Goal: Navigation & Orientation: Find specific page/section

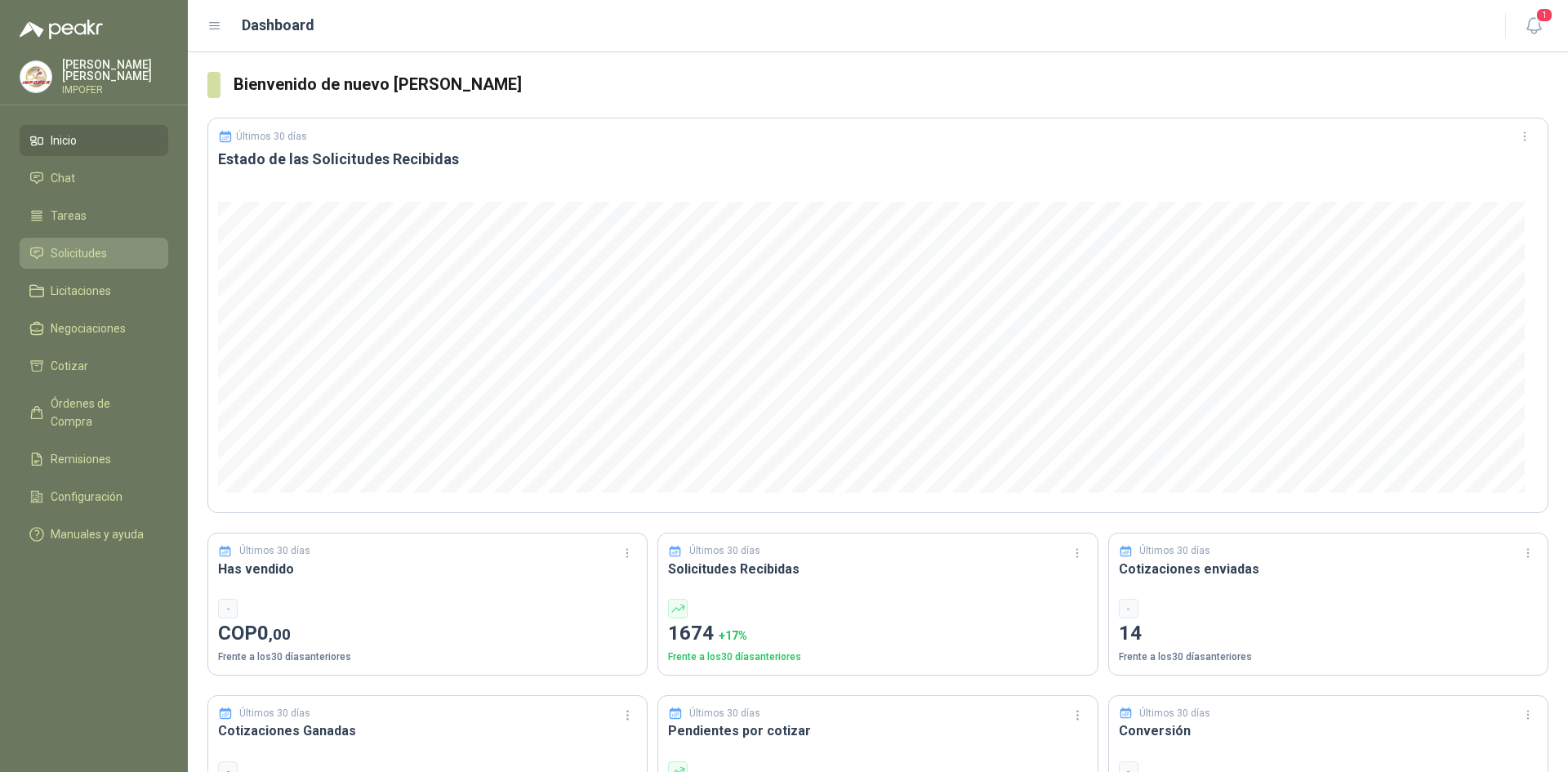
click at [45, 238] on link "Solicitudes" at bounding box center [93, 253] width 148 height 31
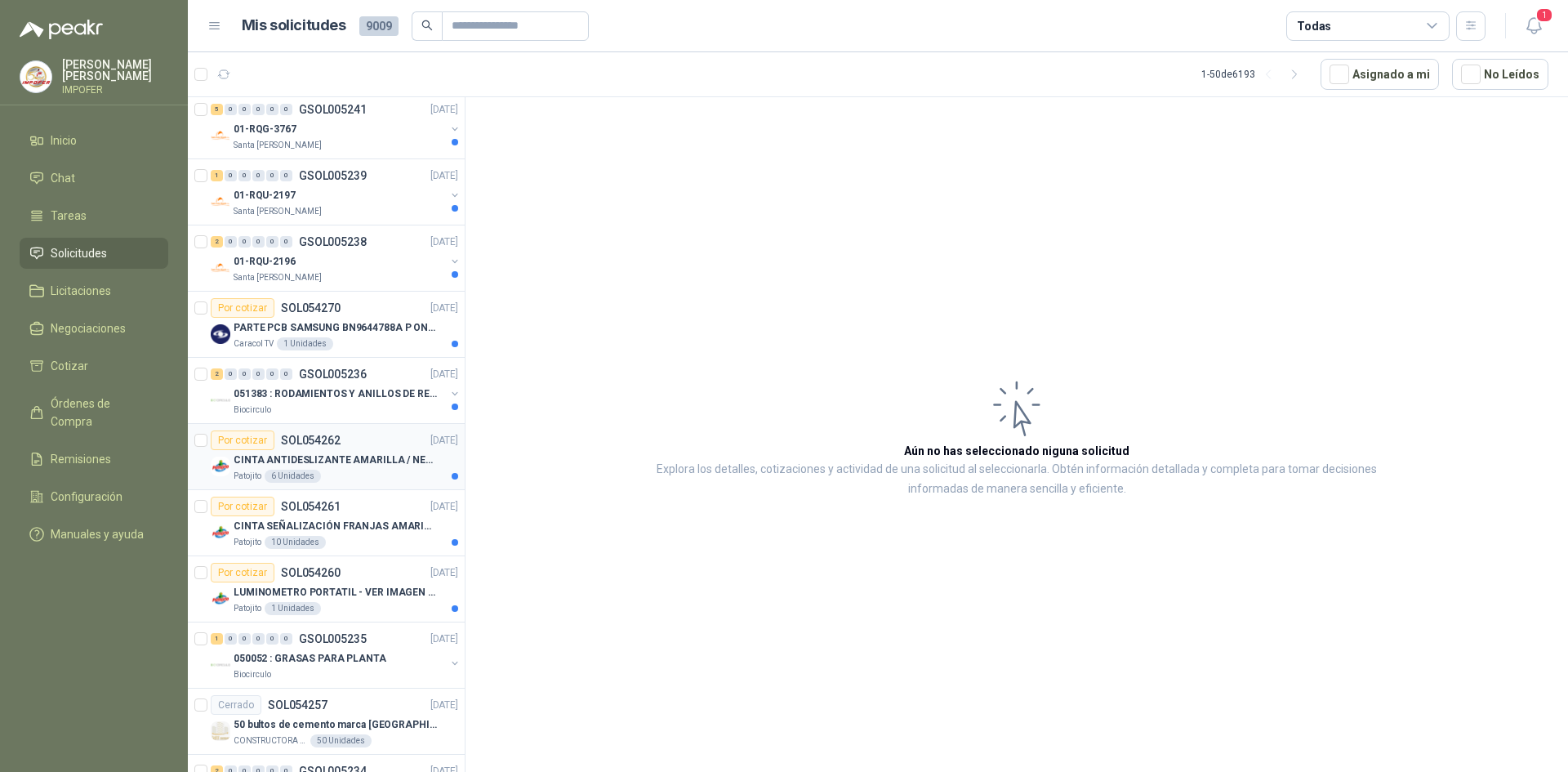
scroll to position [408, 0]
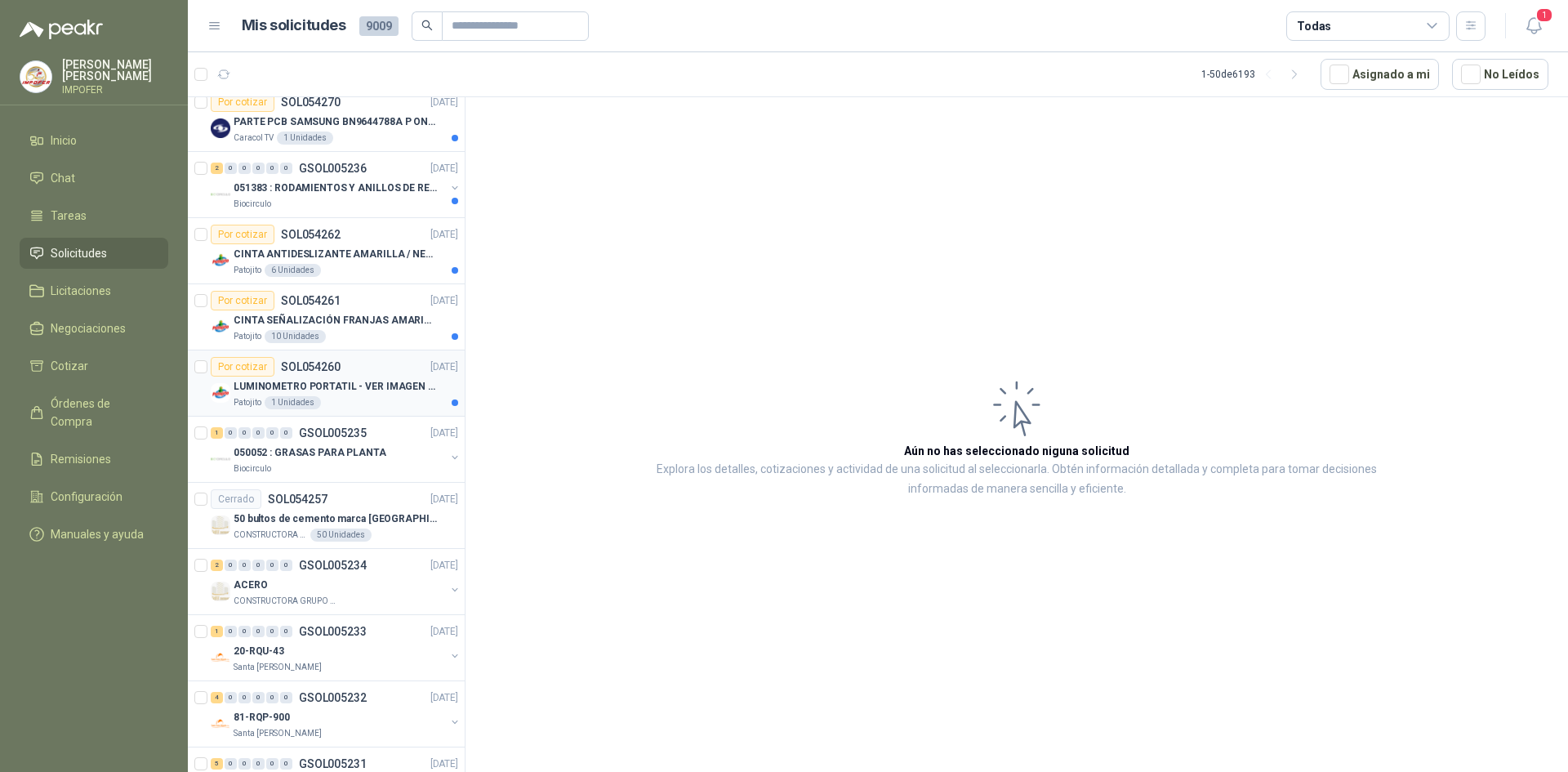
click at [329, 401] on div "Patojito 1 Unidades" at bounding box center [346, 402] width 225 height 13
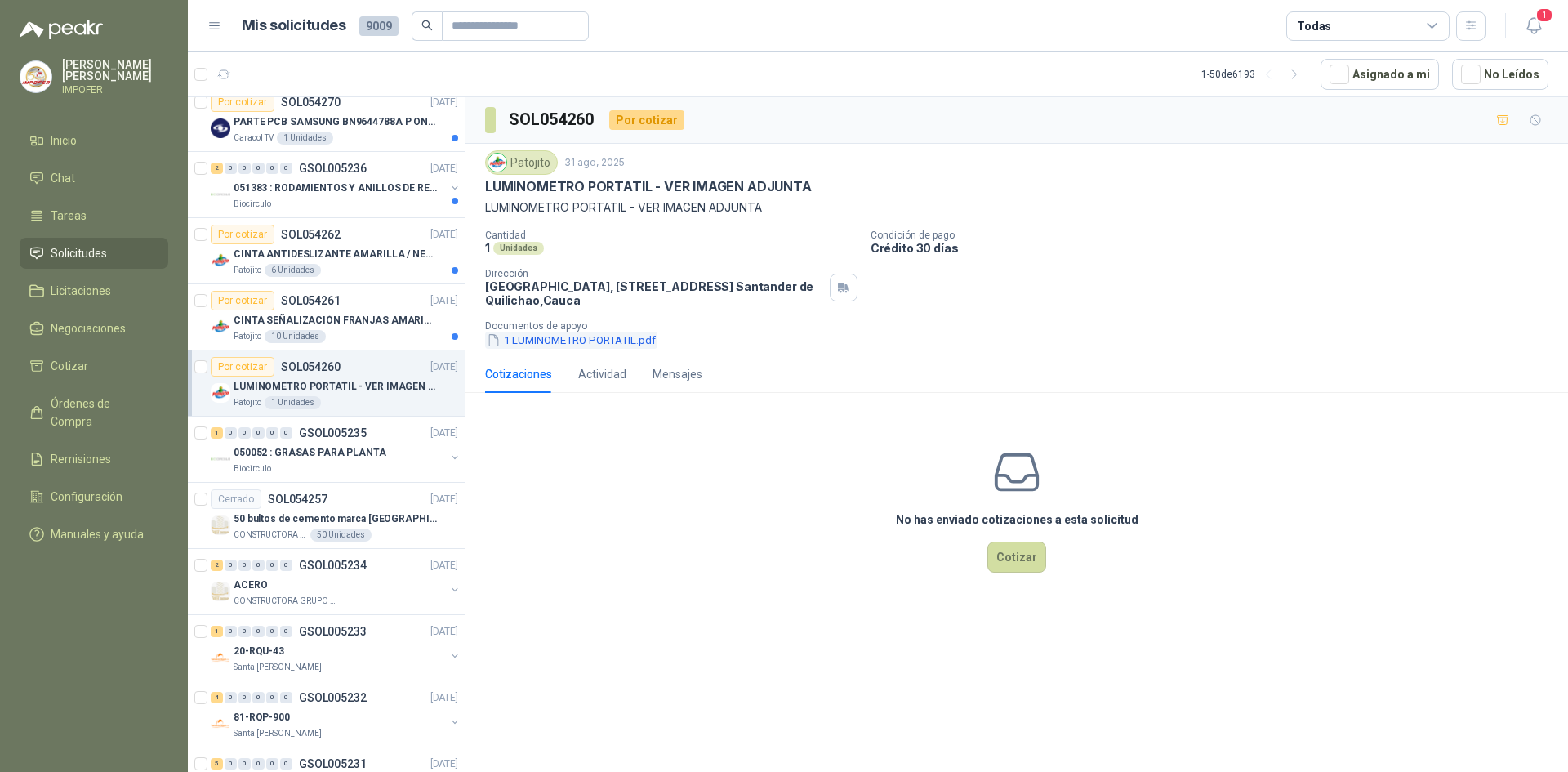
click at [604, 336] on button "1 LUMINOMETRO PORTATIL.pdf" at bounding box center [571, 341] width 172 height 17
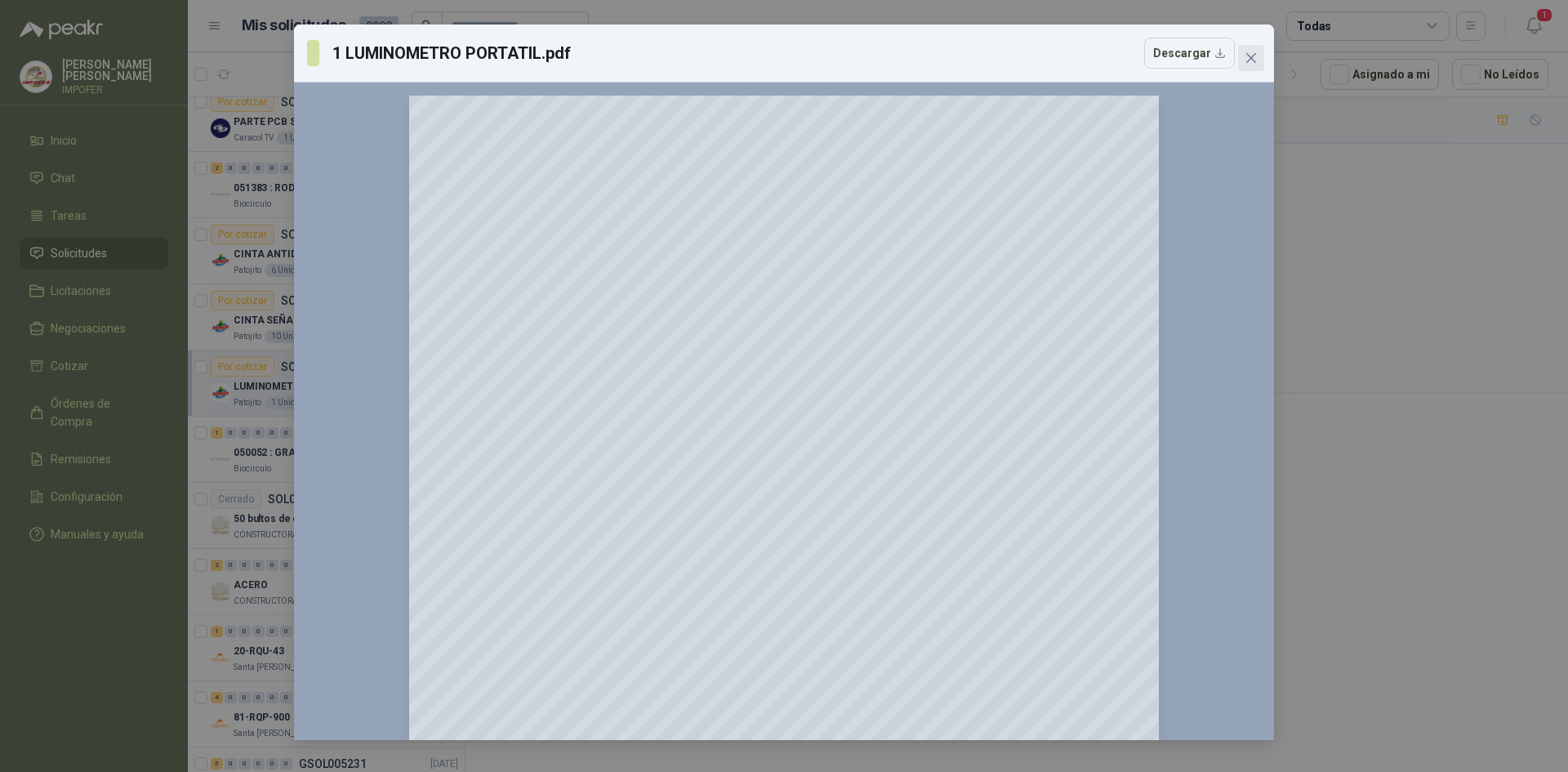
click at [1252, 56] on icon "close" at bounding box center [1251, 57] width 13 height 13
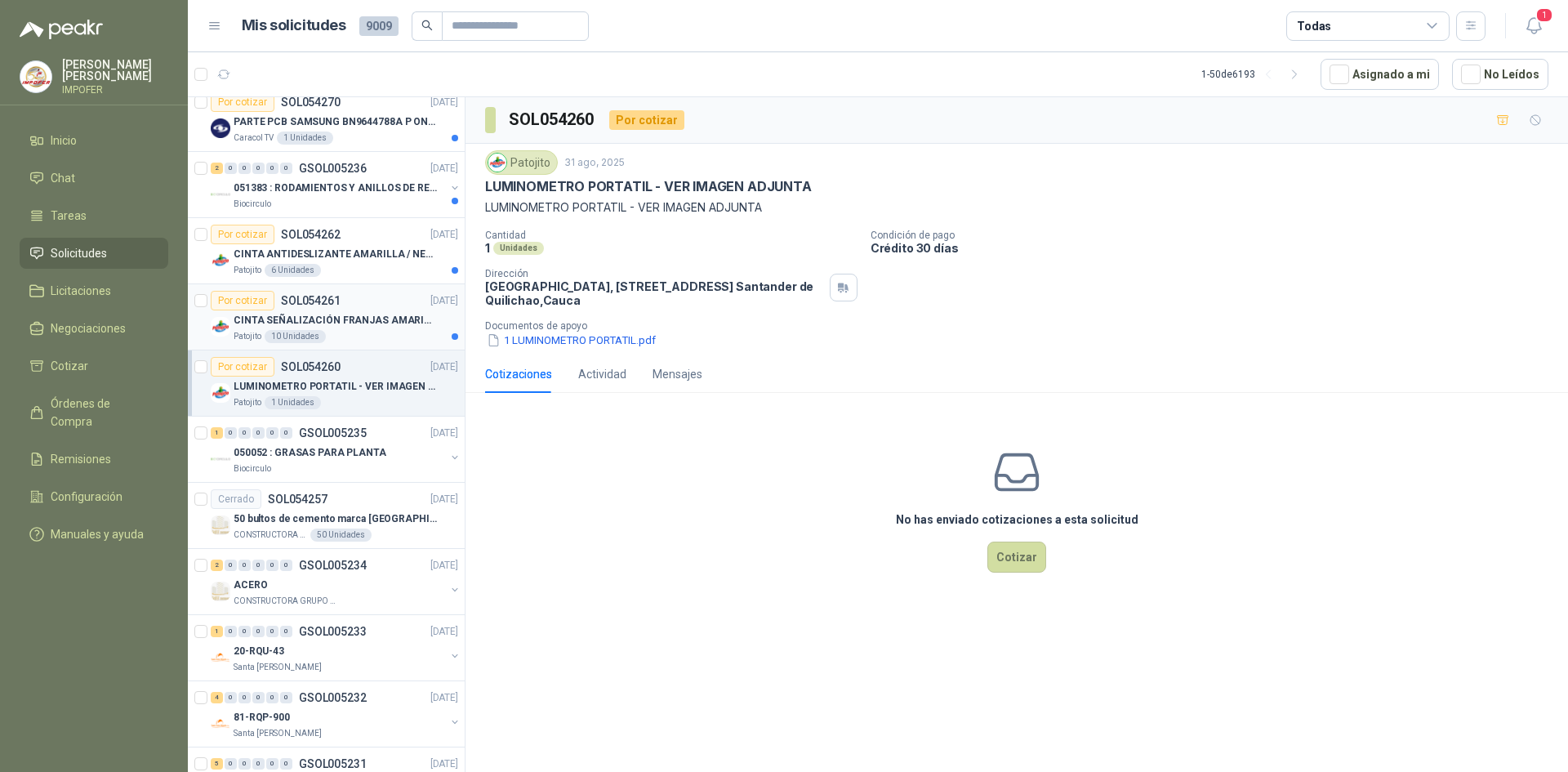
click at [362, 328] on p "CINTA SEÑALIZACIÓN FRANJAS AMARILLAS NEGRA" at bounding box center [335, 321] width 203 height 15
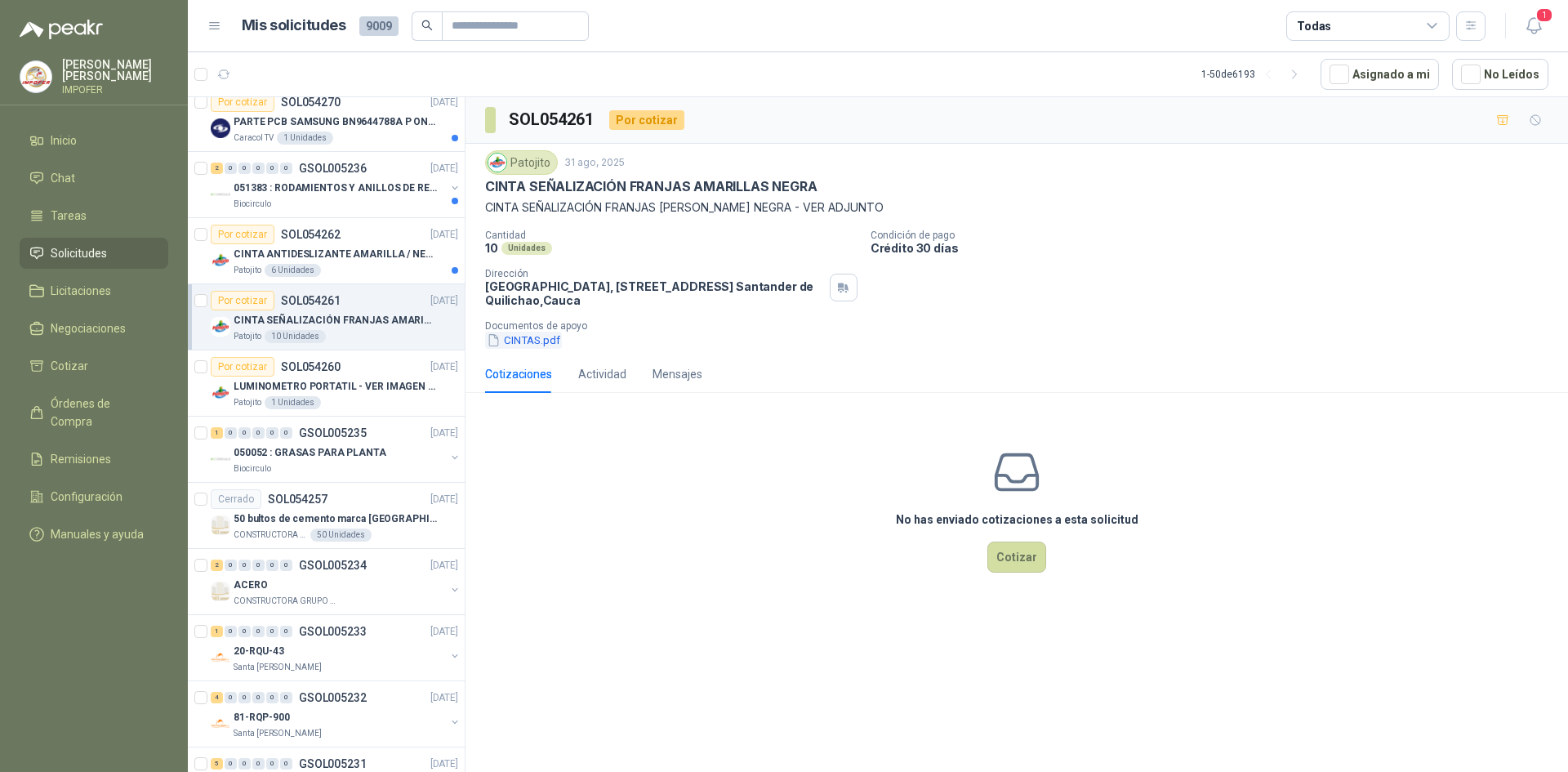
click at [515, 342] on button "CINTAS.pdf" at bounding box center [524, 341] width 77 height 17
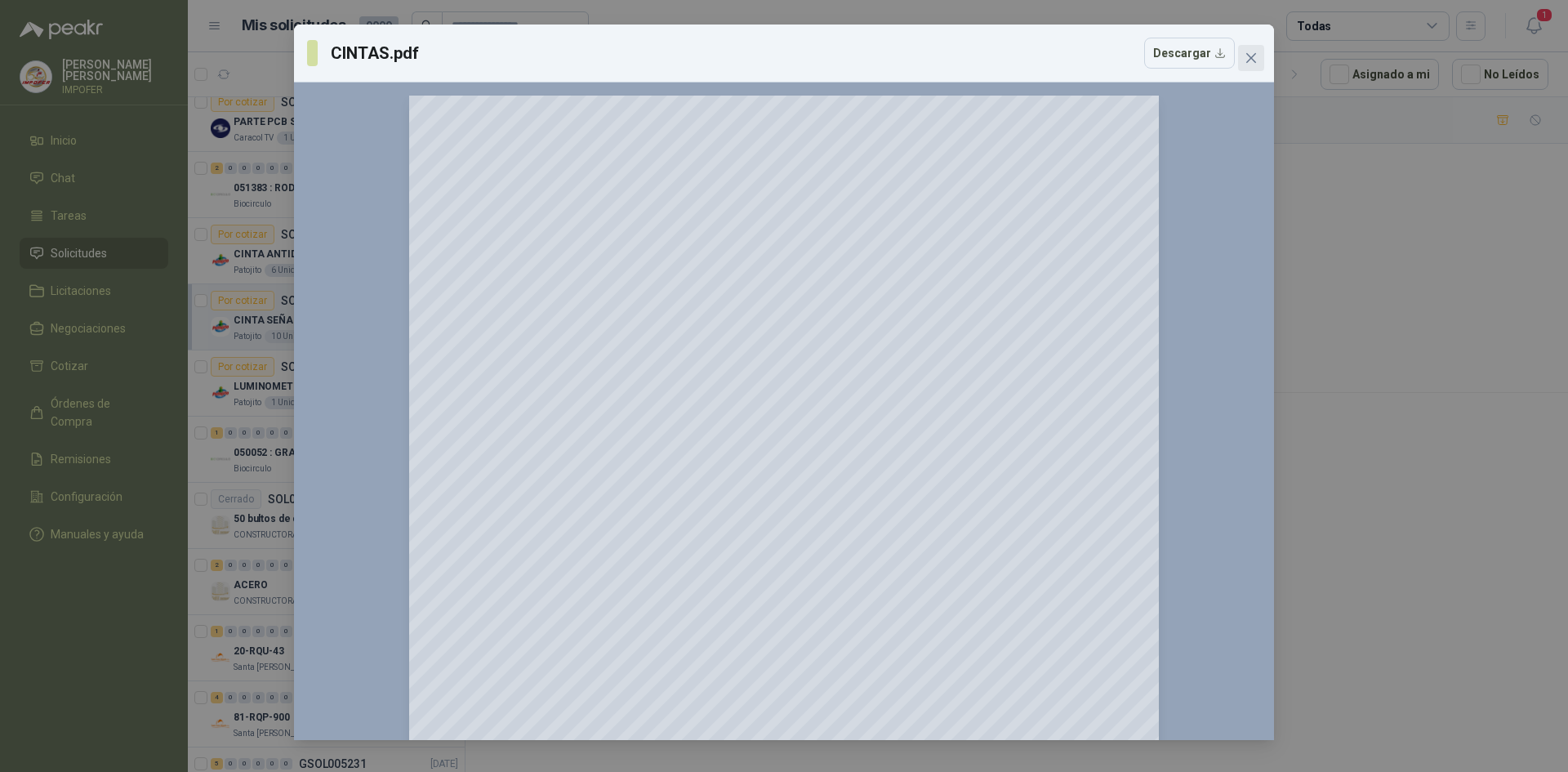
click at [1244, 55] on span "Close" at bounding box center [1251, 57] width 26 height 13
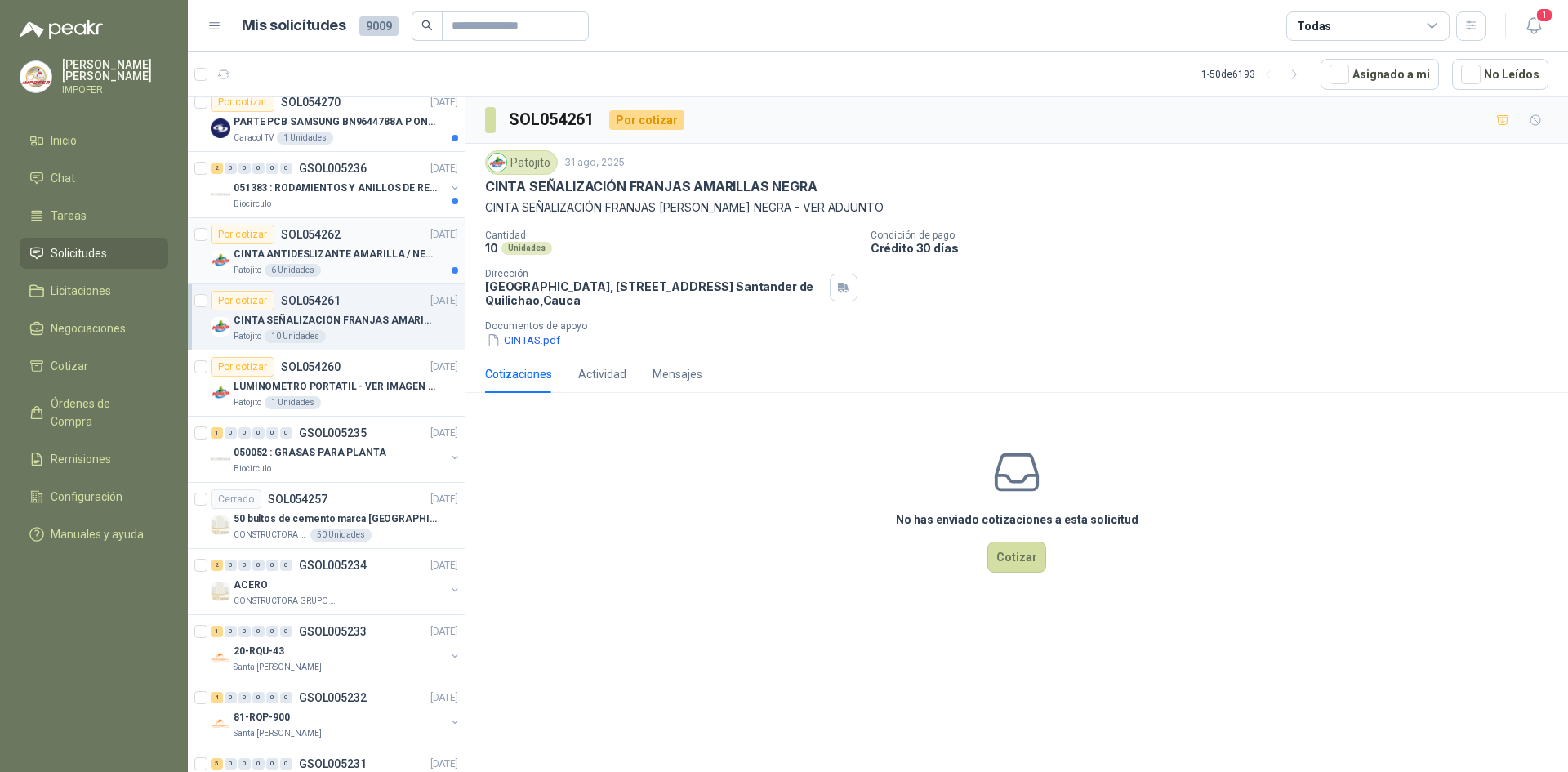
click at [296, 251] on p "CINTA ANTIDESLIZANTE AMARILLA / NEGRA" at bounding box center [335, 255] width 203 height 15
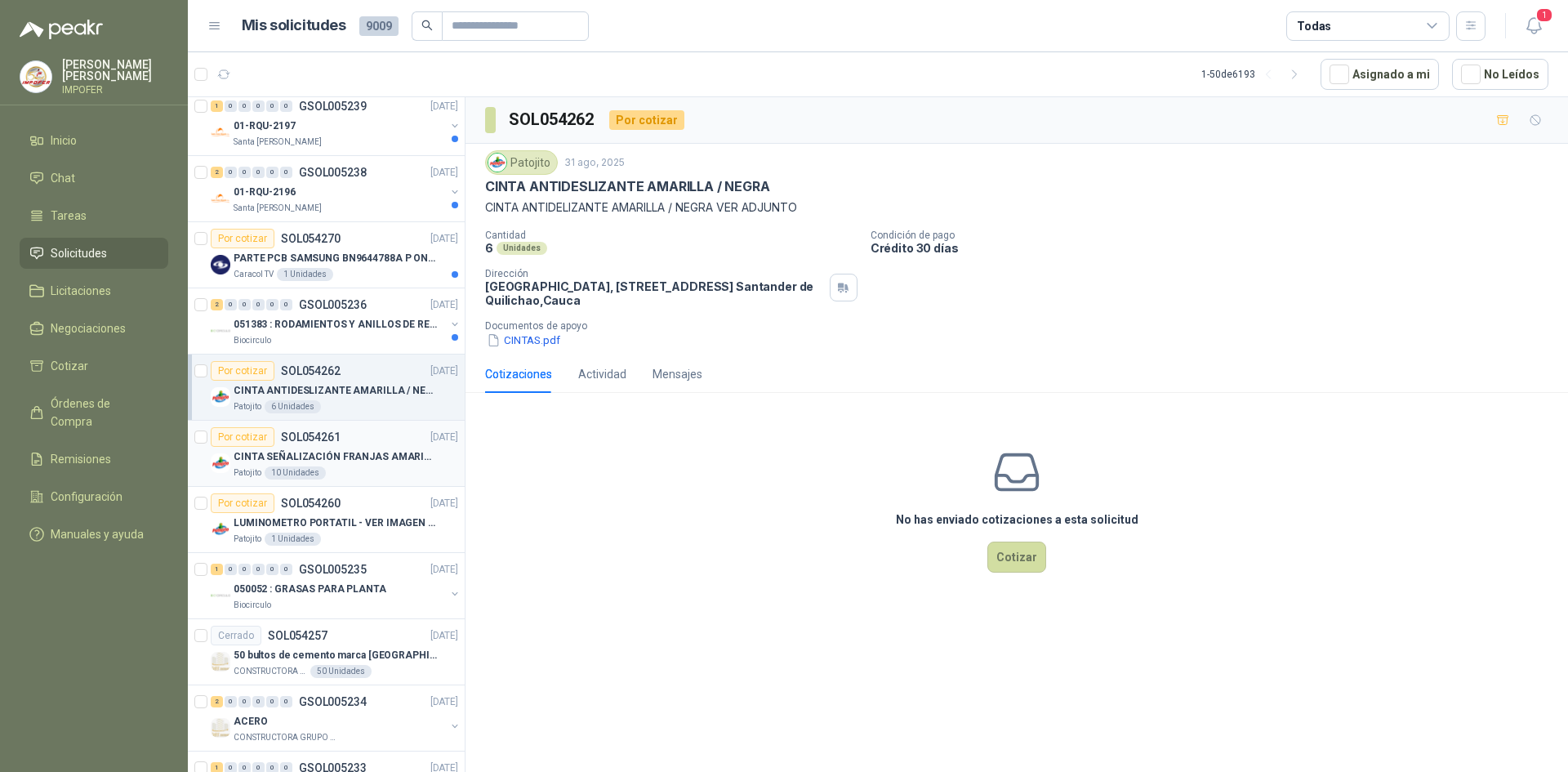
scroll to position [245, 0]
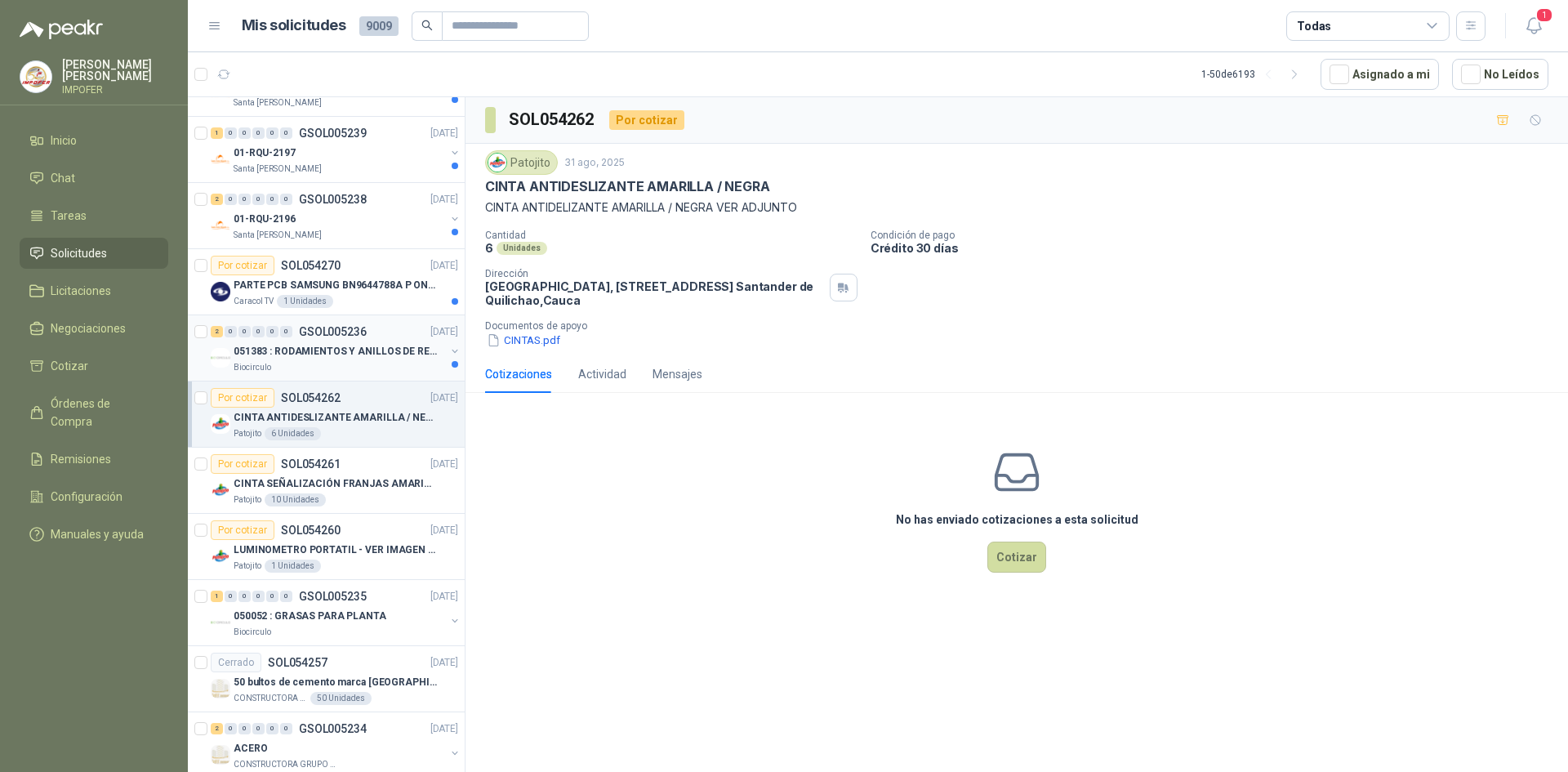
click at [387, 369] on div "Biocirculo" at bounding box center [339, 367] width 212 height 13
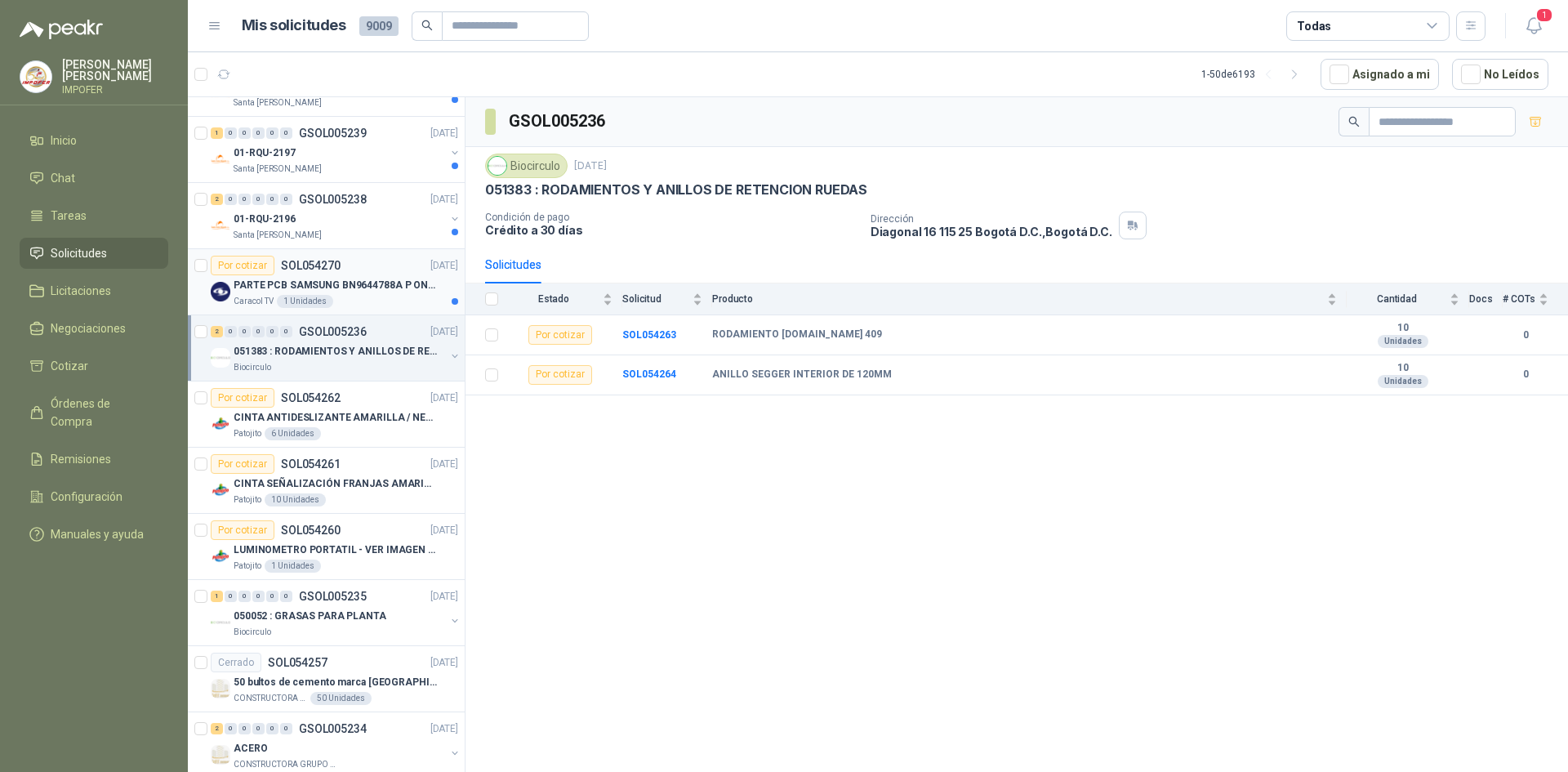
click at [394, 302] on div "Caracol TV 1 Unidades" at bounding box center [346, 301] width 225 height 13
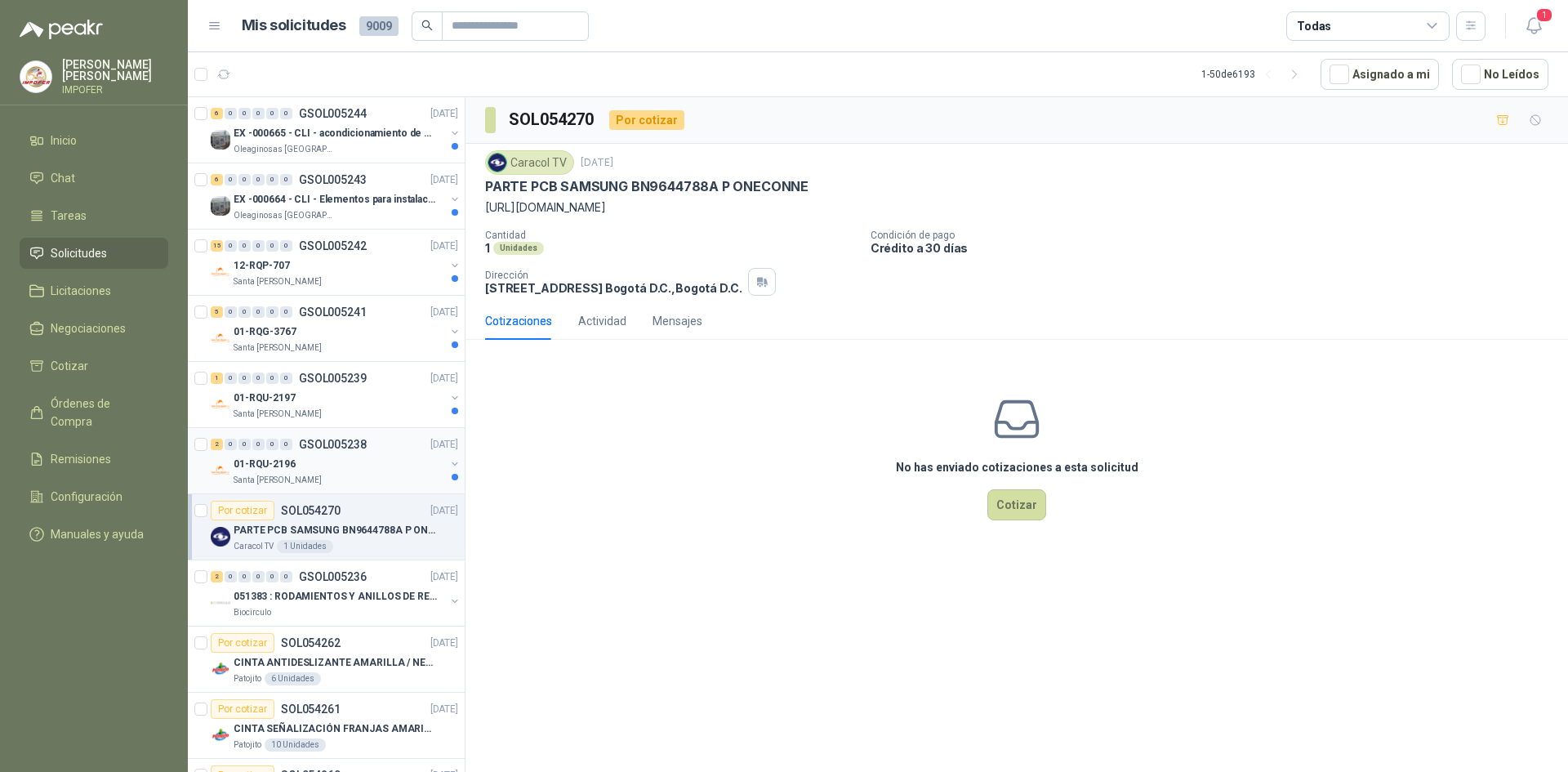
click at [372, 478] on div "Santa [PERSON_NAME]" at bounding box center [339, 480] width 212 height 13
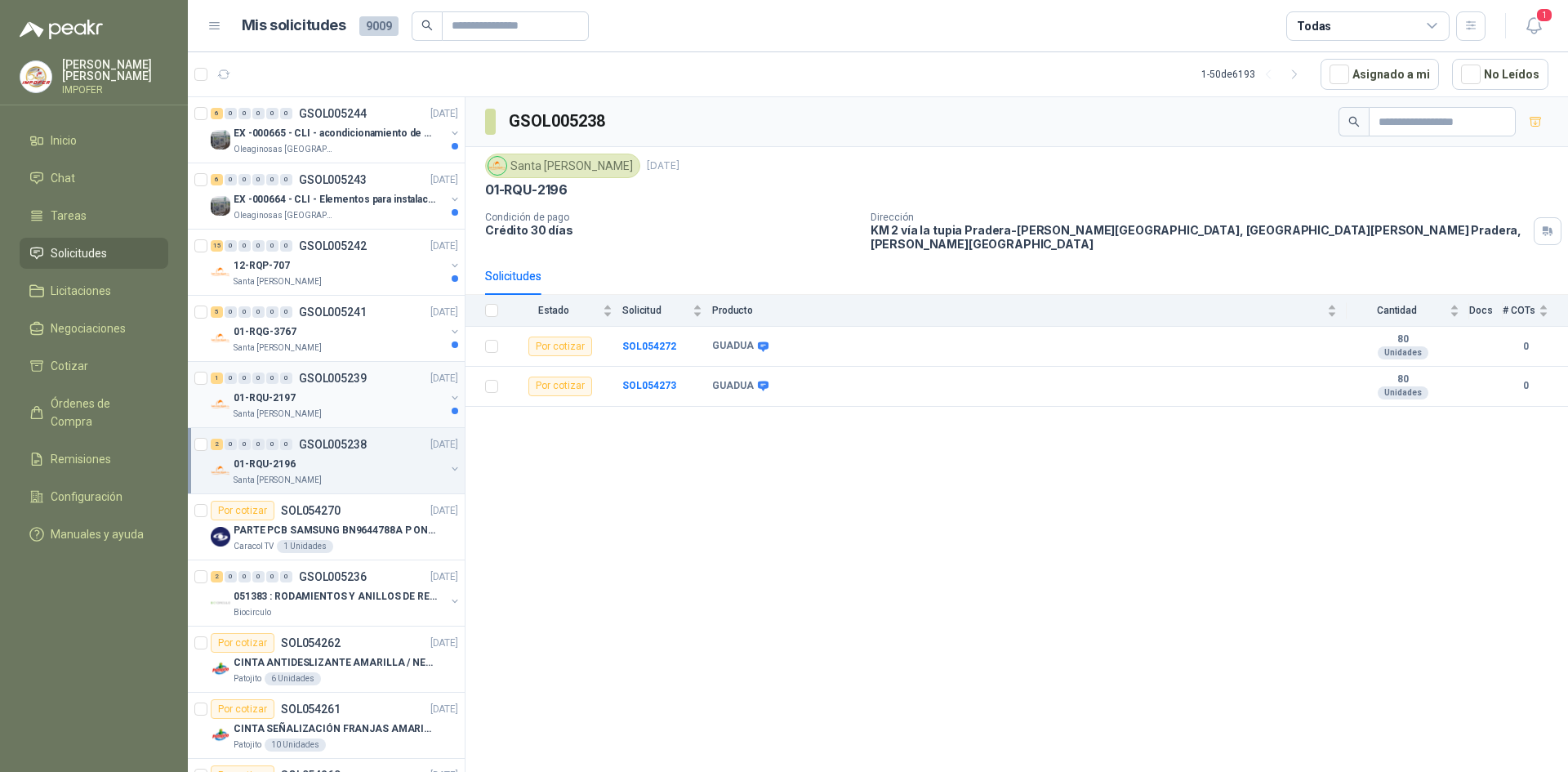
click at [346, 406] on div "01-RQU-2197" at bounding box center [339, 398] width 212 height 20
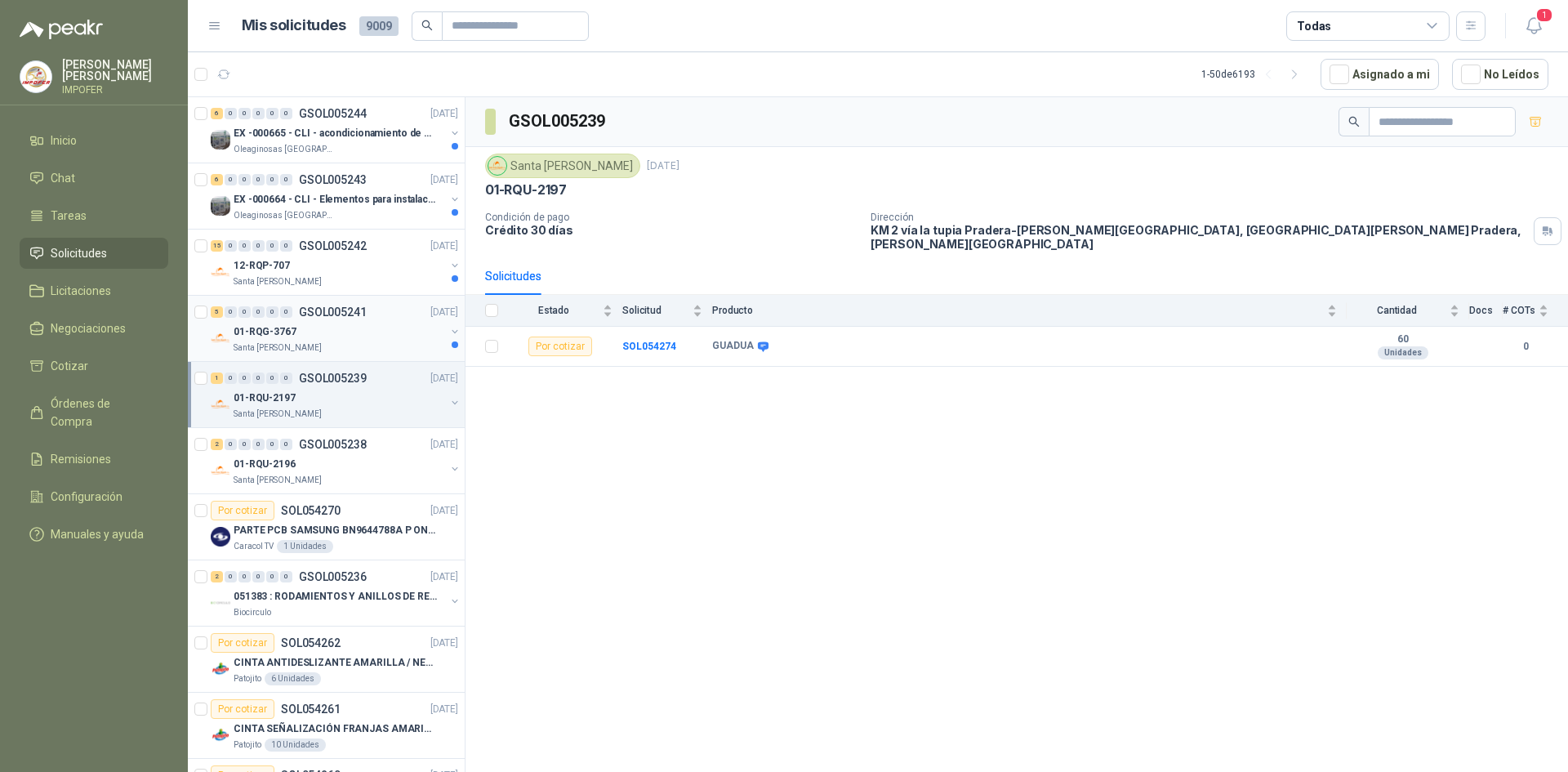
click at [375, 321] on div "5 0 0 0 0 0 GSOL005241 [DATE]" at bounding box center [336, 312] width 251 height 20
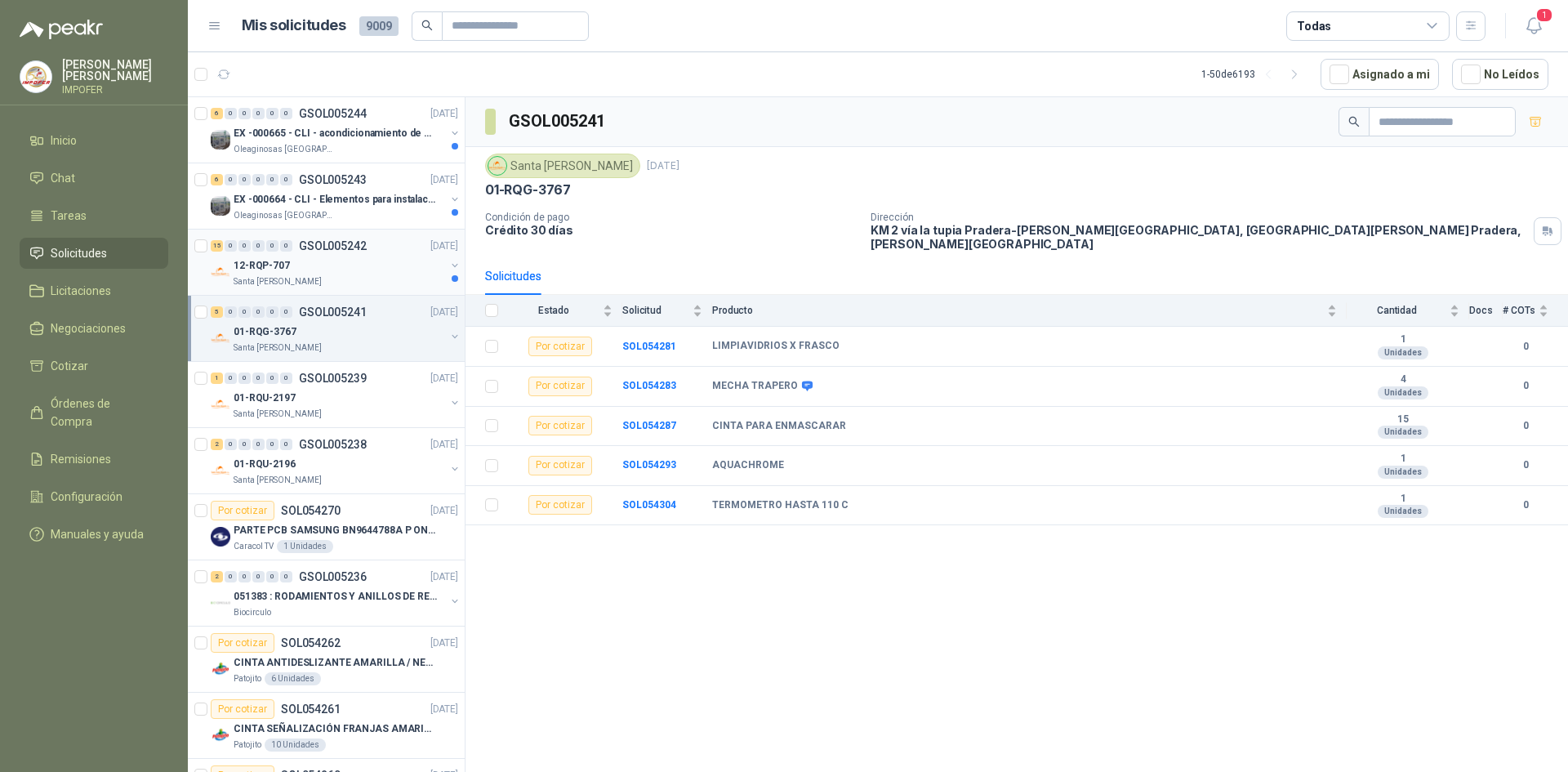
click at [381, 287] on div "Santa [PERSON_NAME]" at bounding box center [339, 281] width 212 height 13
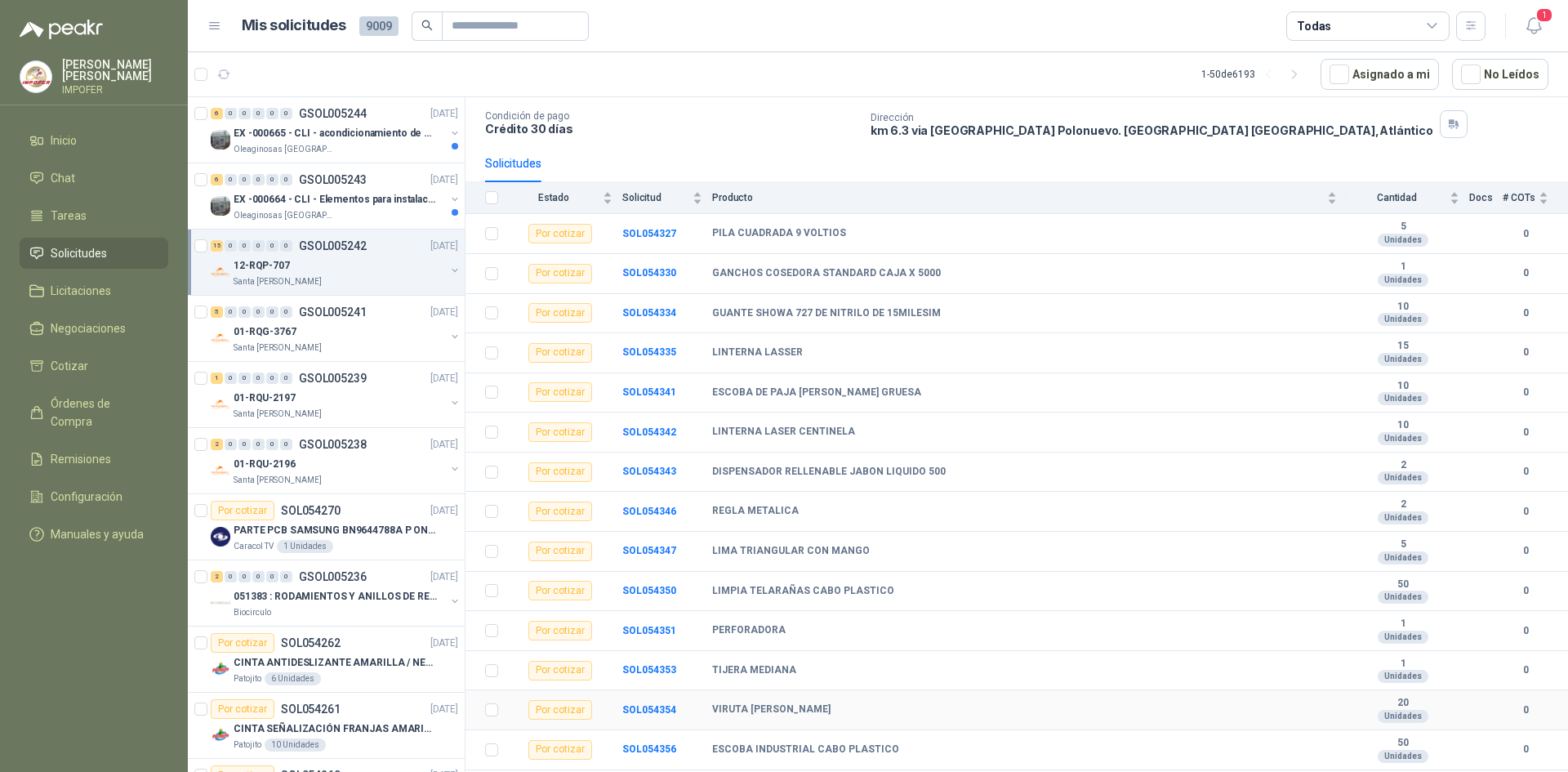
scroll to position [133, 0]
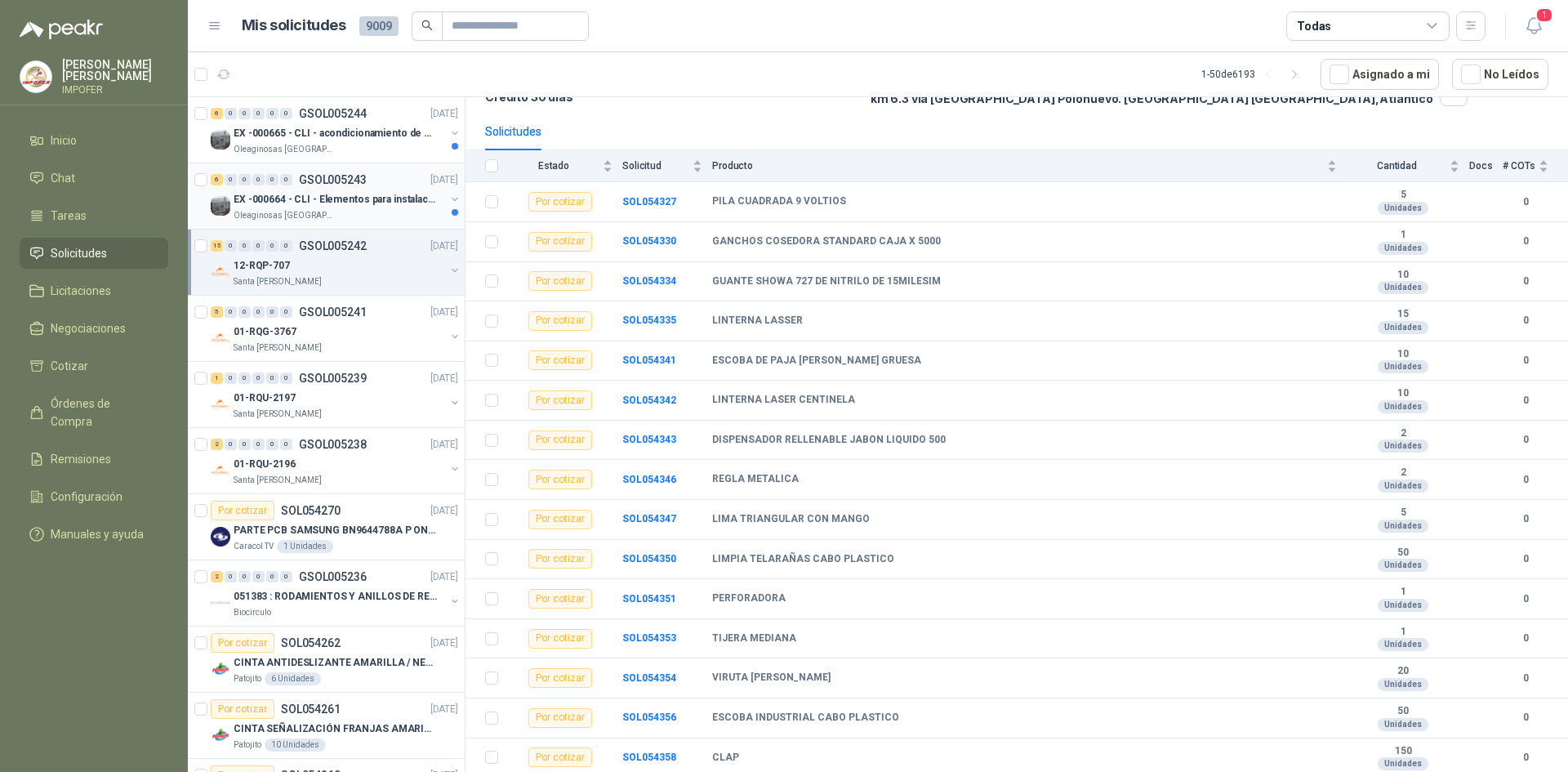
click at [325, 201] on p "EX -000664 - CLI - Elementos para instalacion de c" at bounding box center [335, 200] width 203 height 15
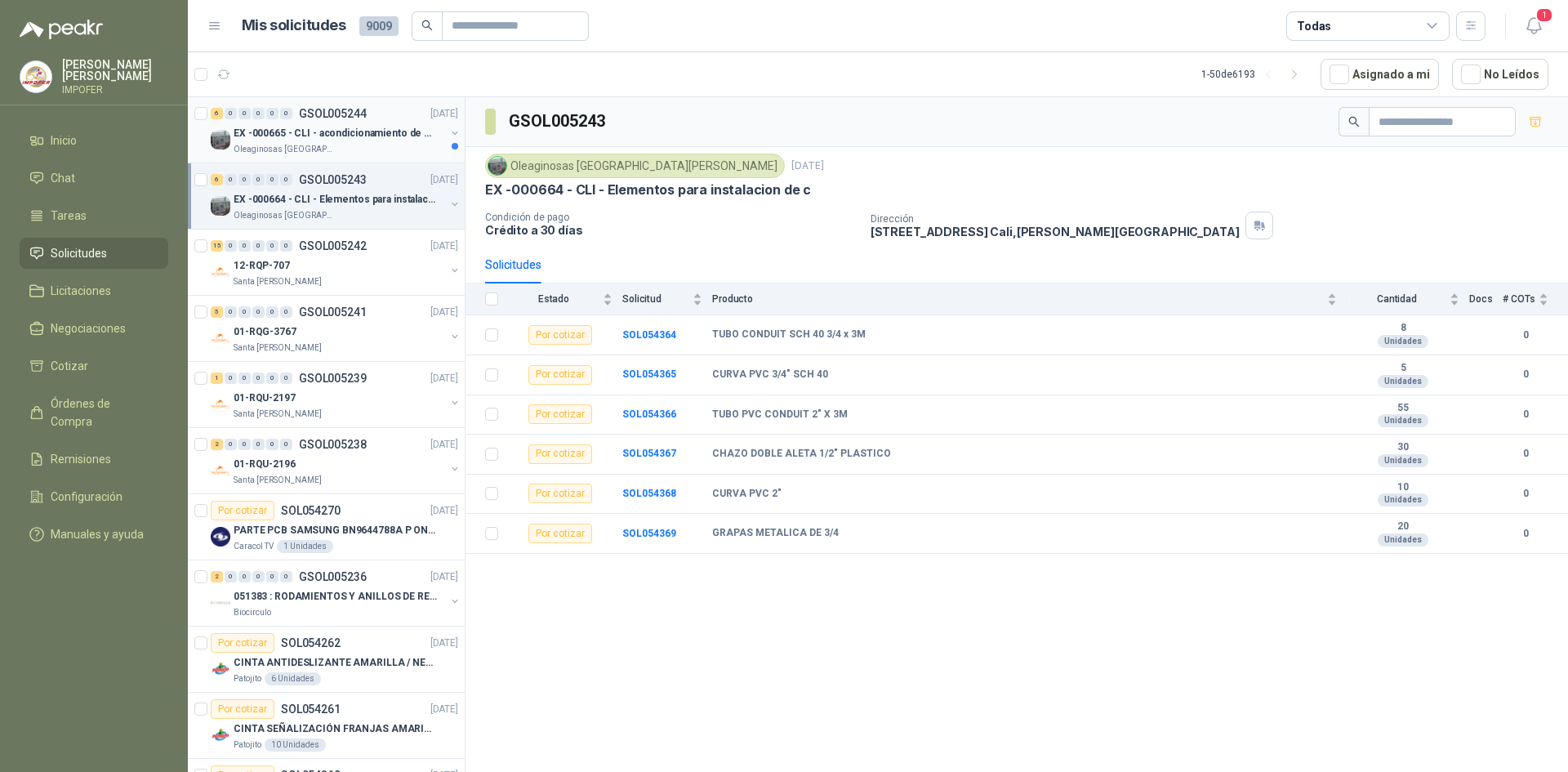
click at [331, 142] on div "EX -000665 - CLI - acondicionamiento de caja para" at bounding box center [339, 133] width 212 height 20
